Goal: Information Seeking & Learning: Learn about a topic

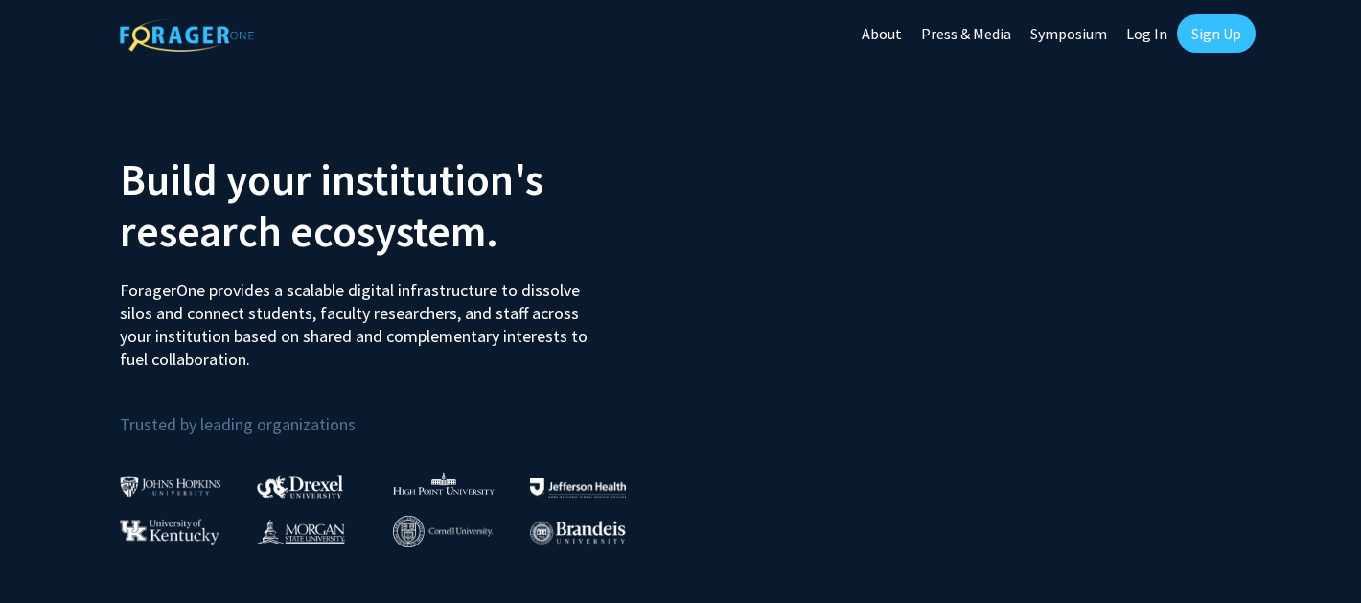
click at [1143, 26] on link "Log In" at bounding box center [1146, 33] width 60 height 67
select select
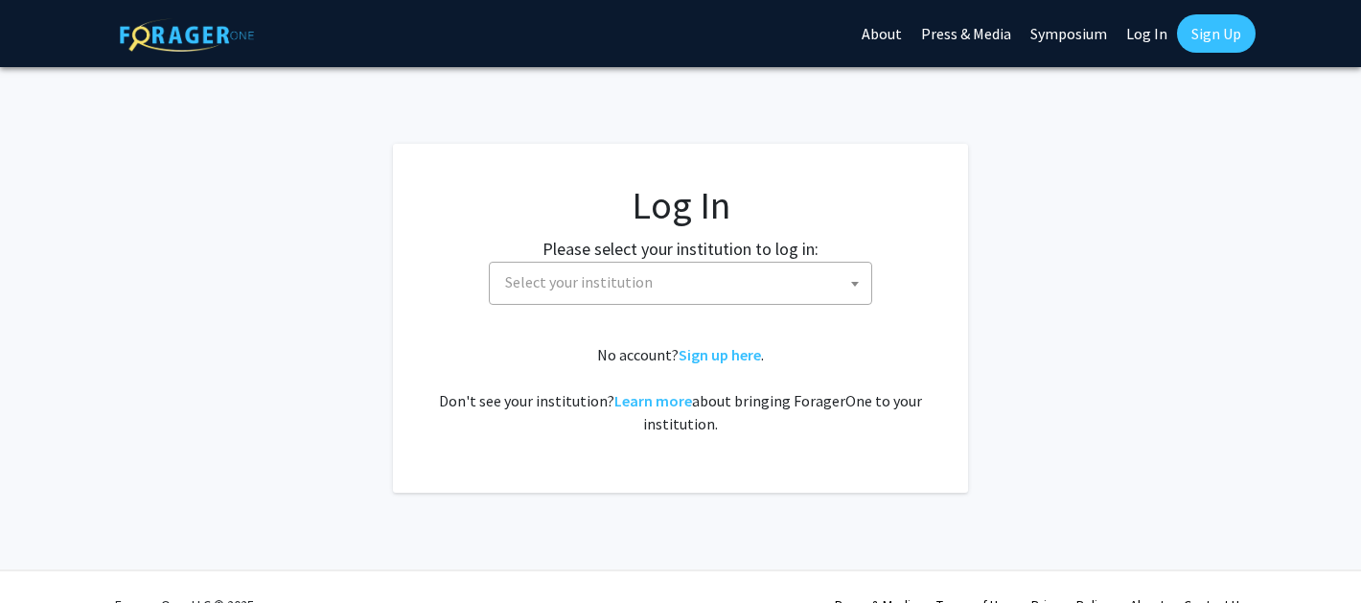
click at [628, 273] on span "Select your institution" at bounding box center [579, 281] width 148 height 19
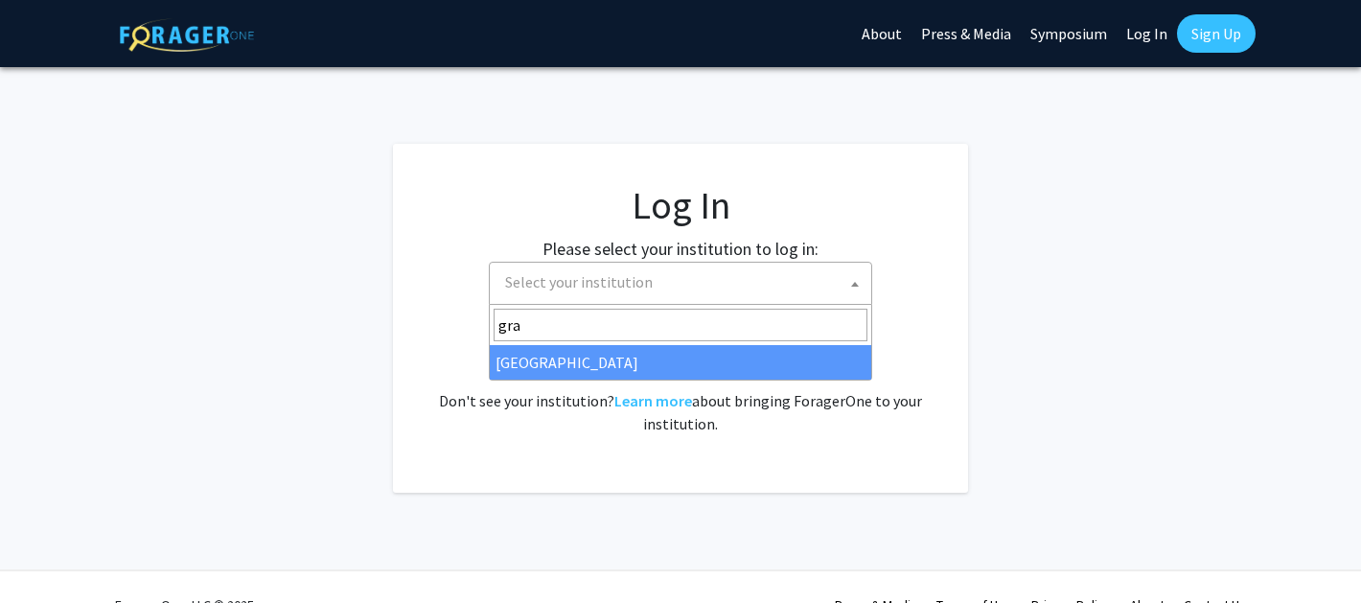
type input "gra"
select select "23"
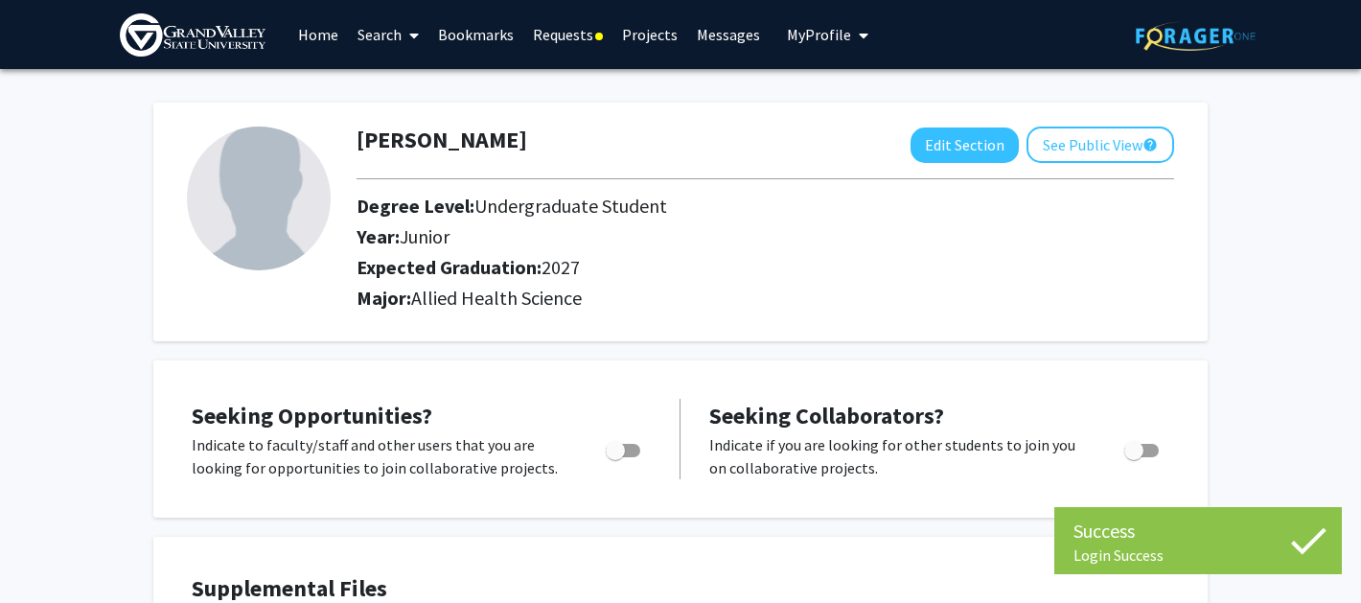
click at [310, 44] on link "Home" at bounding box center [317, 34] width 59 height 67
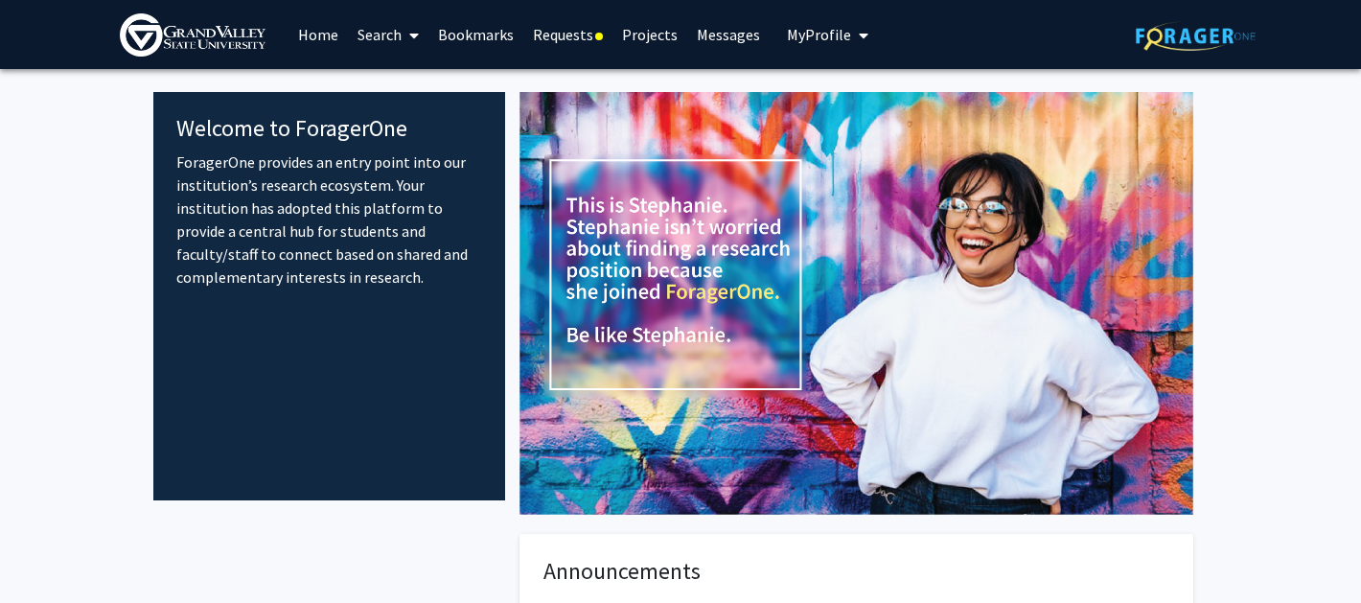
click at [384, 42] on link "Search" at bounding box center [388, 34] width 80 height 67
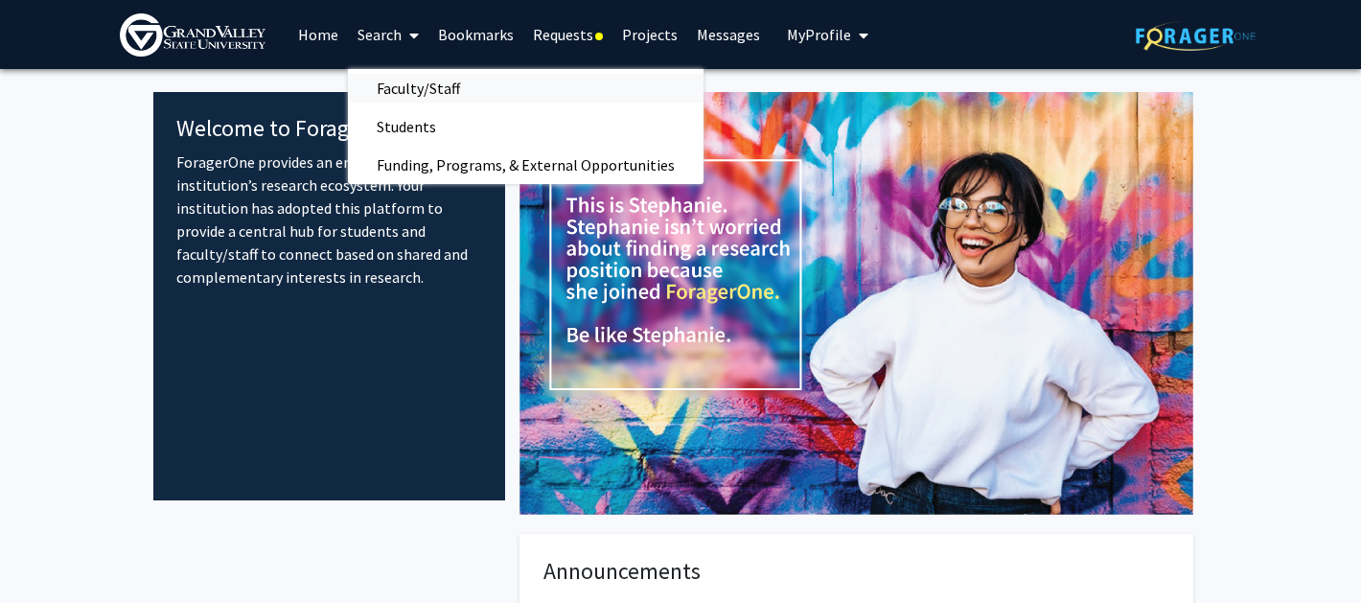
click at [424, 94] on span "Faculty/Staff" at bounding box center [418, 88] width 141 height 38
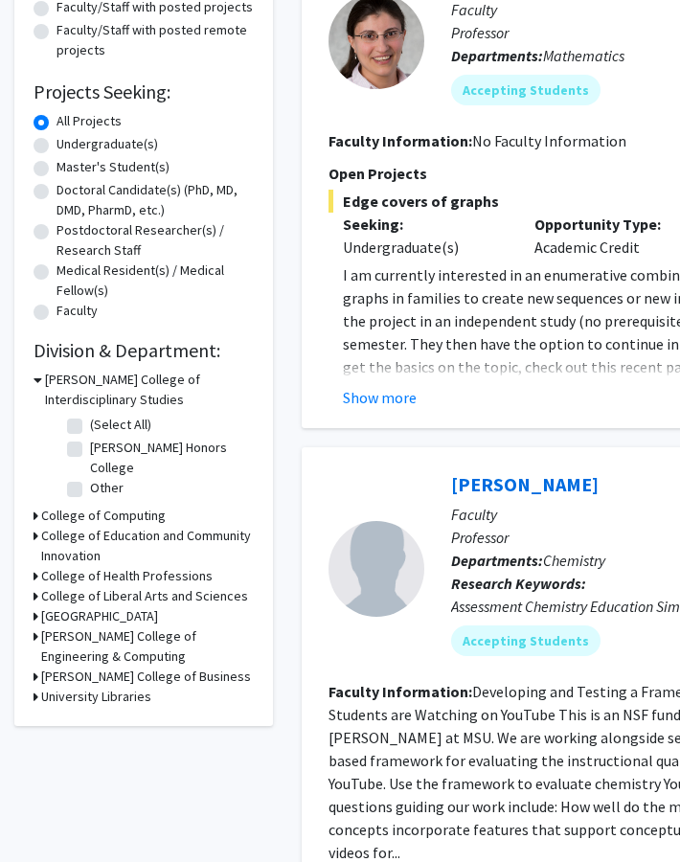
scroll to position [252, 0]
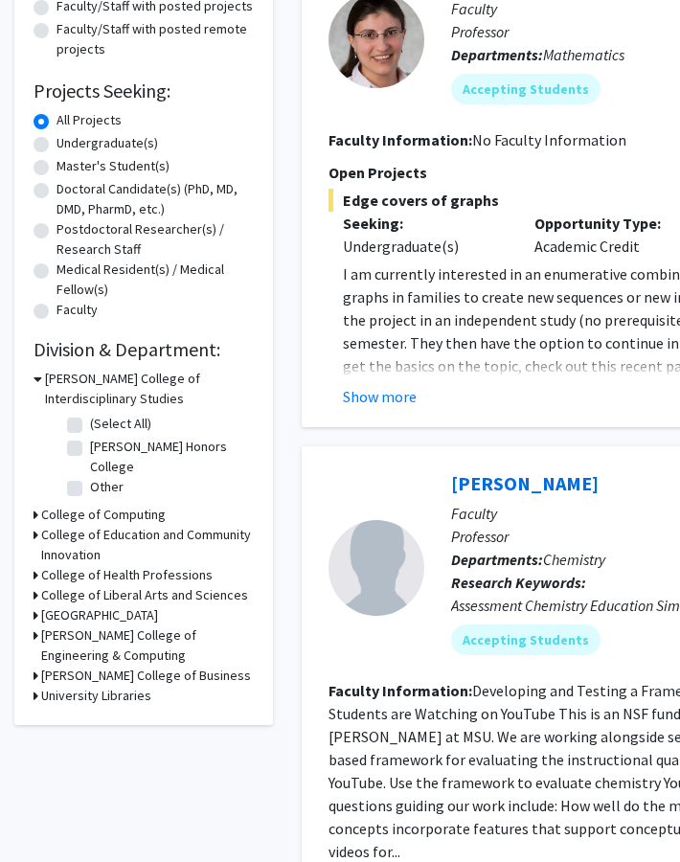
click at [110, 578] on h3 "College of Health Professions" at bounding box center [127, 575] width 172 height 20
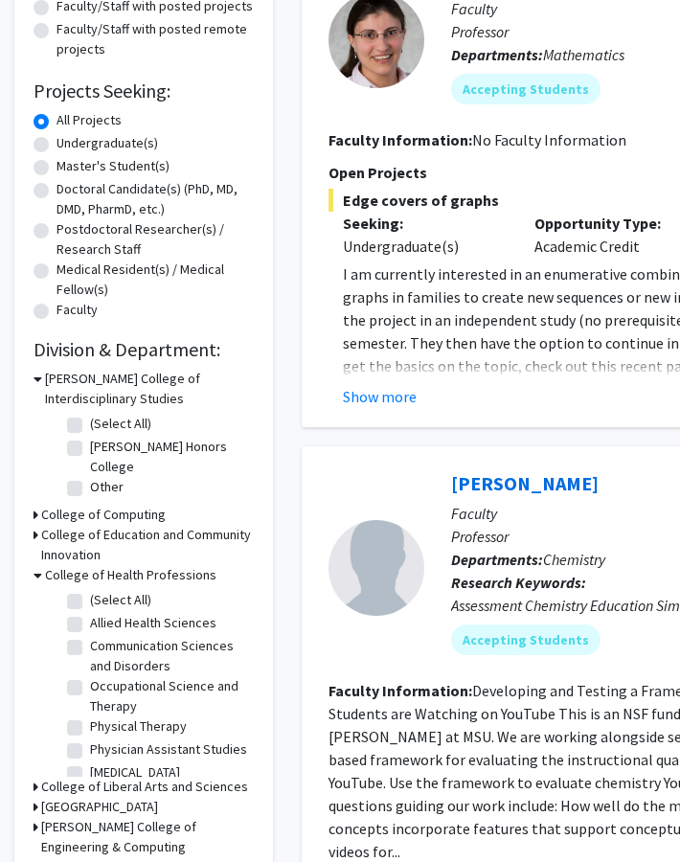
click at [90, 595] on label "(Select All)" at bounding box center [120, 600] width 61 height 20
click at [90, 595] on input "(Select All)" at bounding box center [96, 596] width 12 height 12
checkbox input "true"
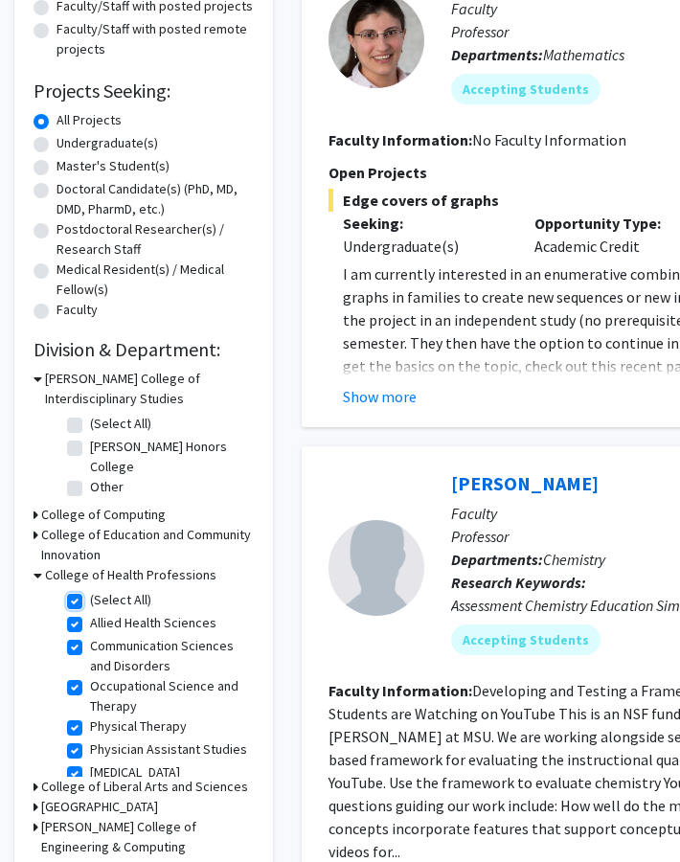
checkbox input "true"
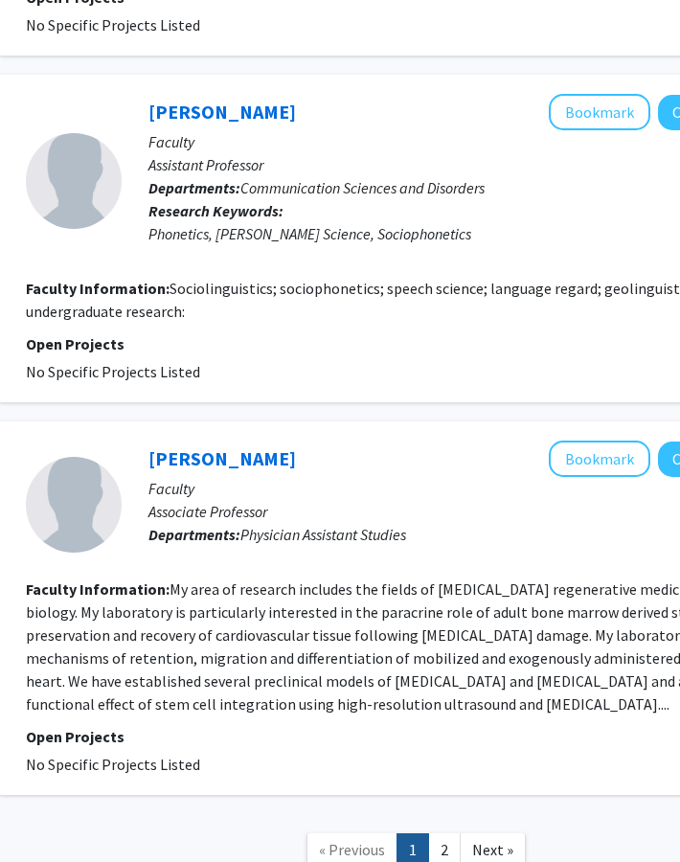
scroll to position [3317, 303]
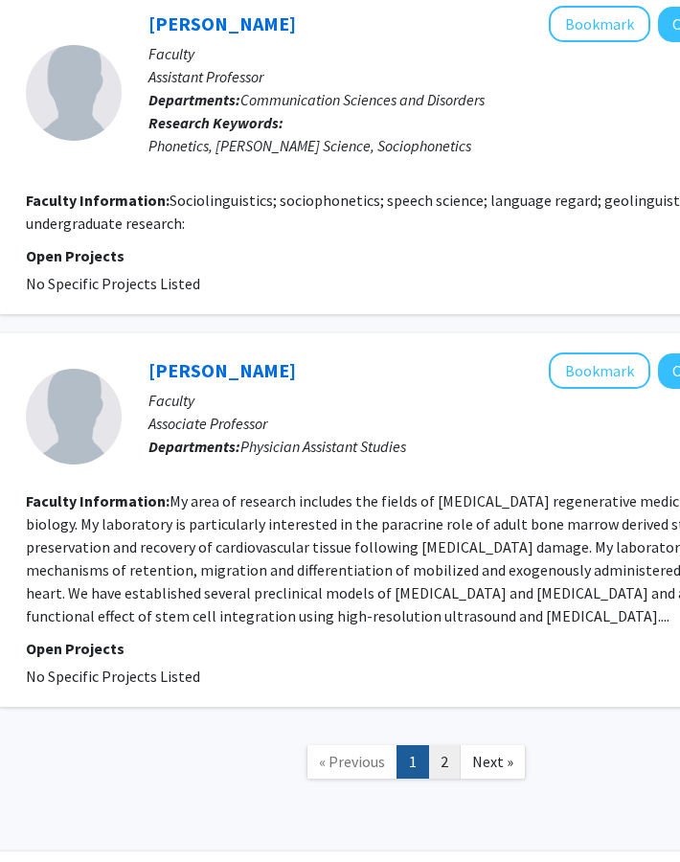
click at [452, 602] on link "2" at bounding box center [444, 763] width 33 height 34
